Goal: Find contact information: Find contact information

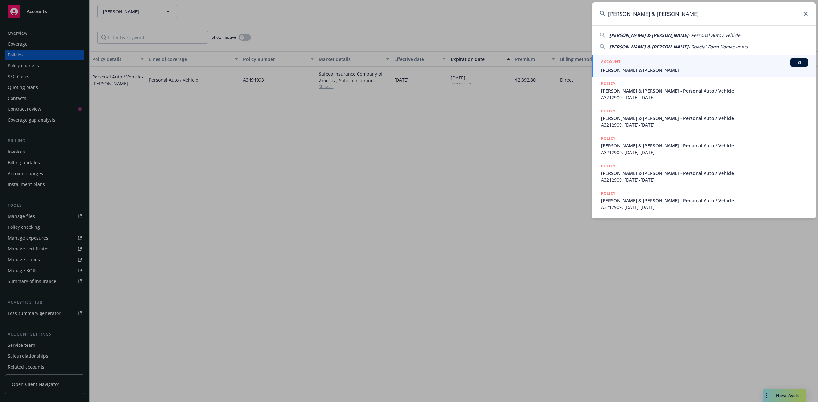
type input "[PERSON_NAME] & [PERSON_NAME]"
click at [617, 63] on h5 "ACCOUNT" at bounding box center [610, 62] width 19 height 8
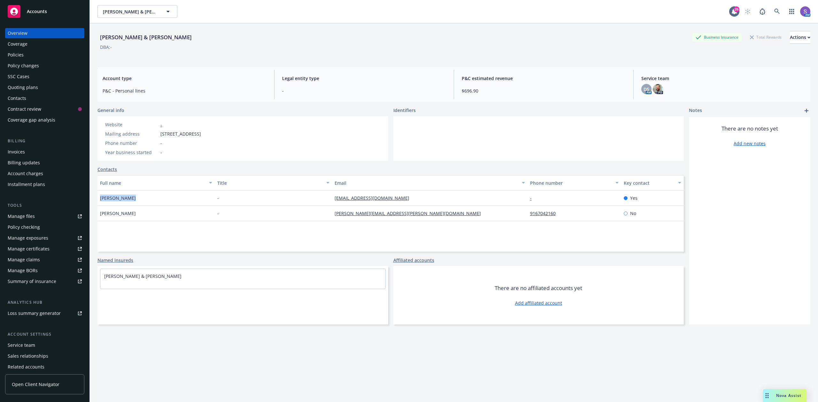
drag, startPoint x: 147, startPoint y: 201, endPoint x: 99, endPoint y: 201, distance: 48.2
click at [99, 201] on div "[PERSON_NAME]" at bounding box center [155, 198] width 117 height 15
copy span "[PERSON_NAME]"
drag, startPoint x: 250, startPoint y: 131, endPoint x: 157, endPoint y: 130, distance: 92.9
click at [157, 130] on div "Website - Mailing address [STREET_ADDRESS] Phone number - Year business started…" at bounding box center [242, 138] width 291 height 45
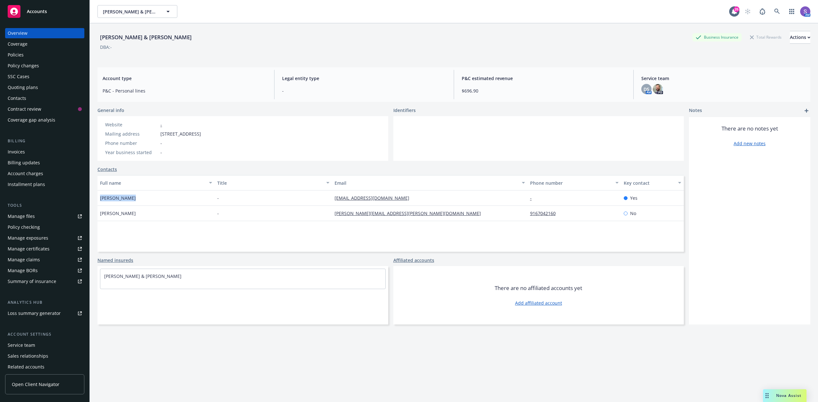
copy div "[STREET_ADDRESS]"
